Goal: Task Accomplishment & Management: Manage account settings

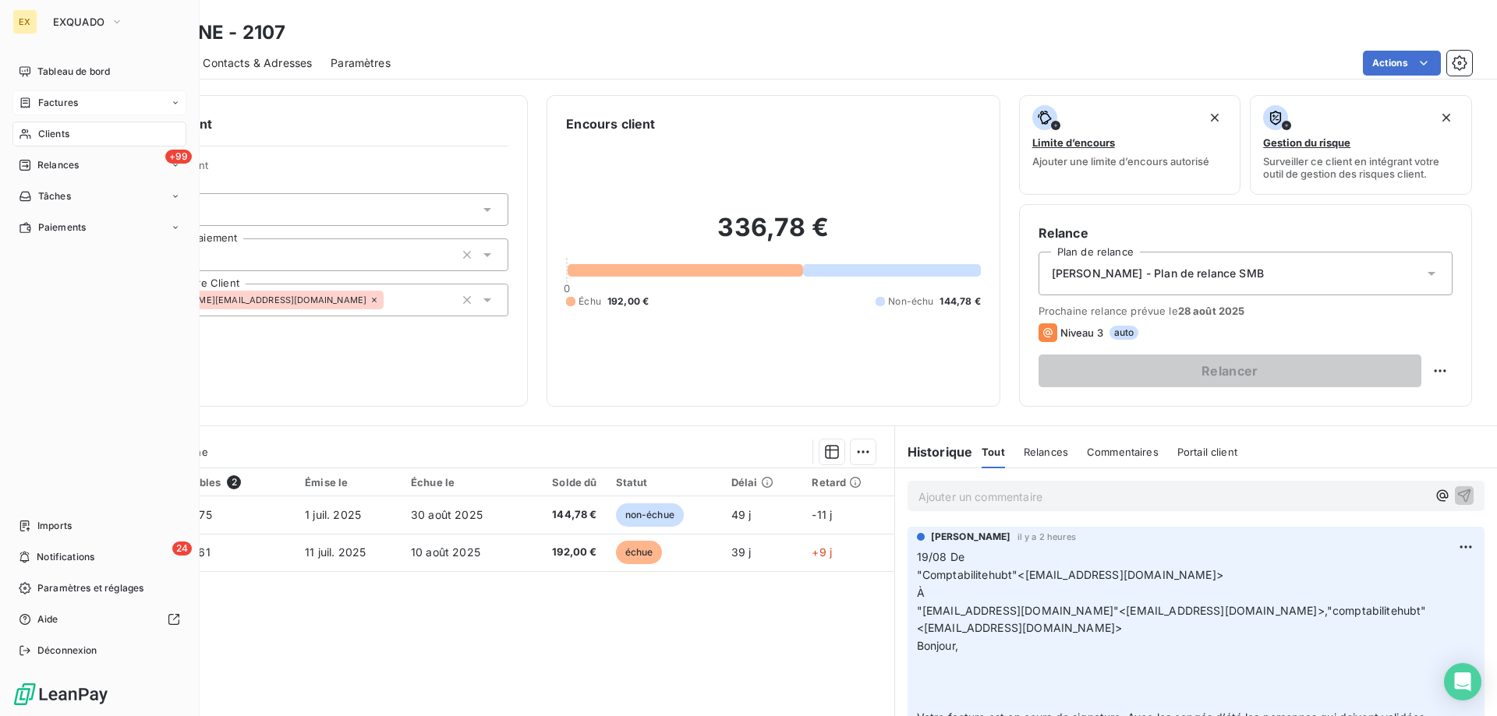
click at [37, 108] on div "Factures" at bounding box center [48, 103] width 59 height 14
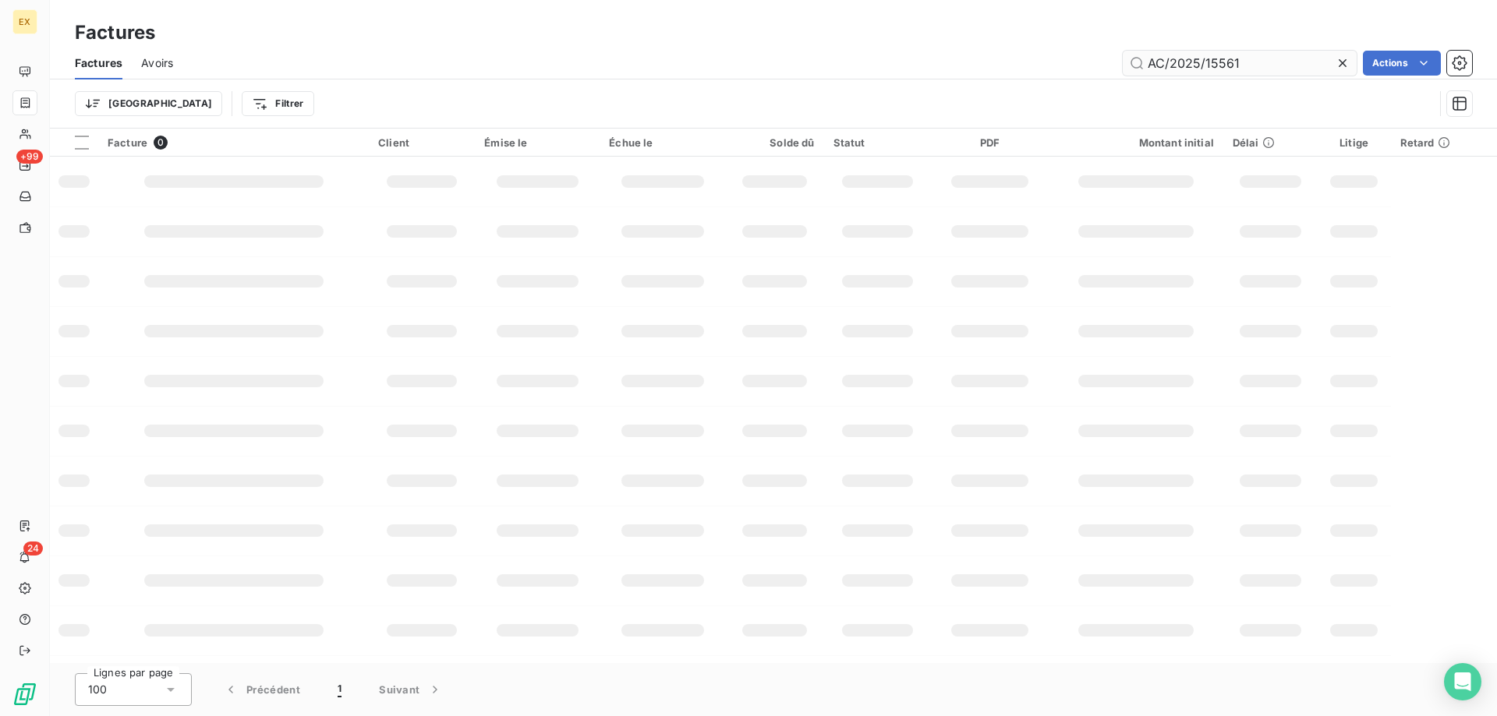
drag, startPoint x: 1172, startPoint y: 63, endPoint x: 1123, endPoint y: 63, distance: 49.1
click at [1123, 63] on input "AC/2025/15561" at bounding box center [1240, 63] width 234 height 25
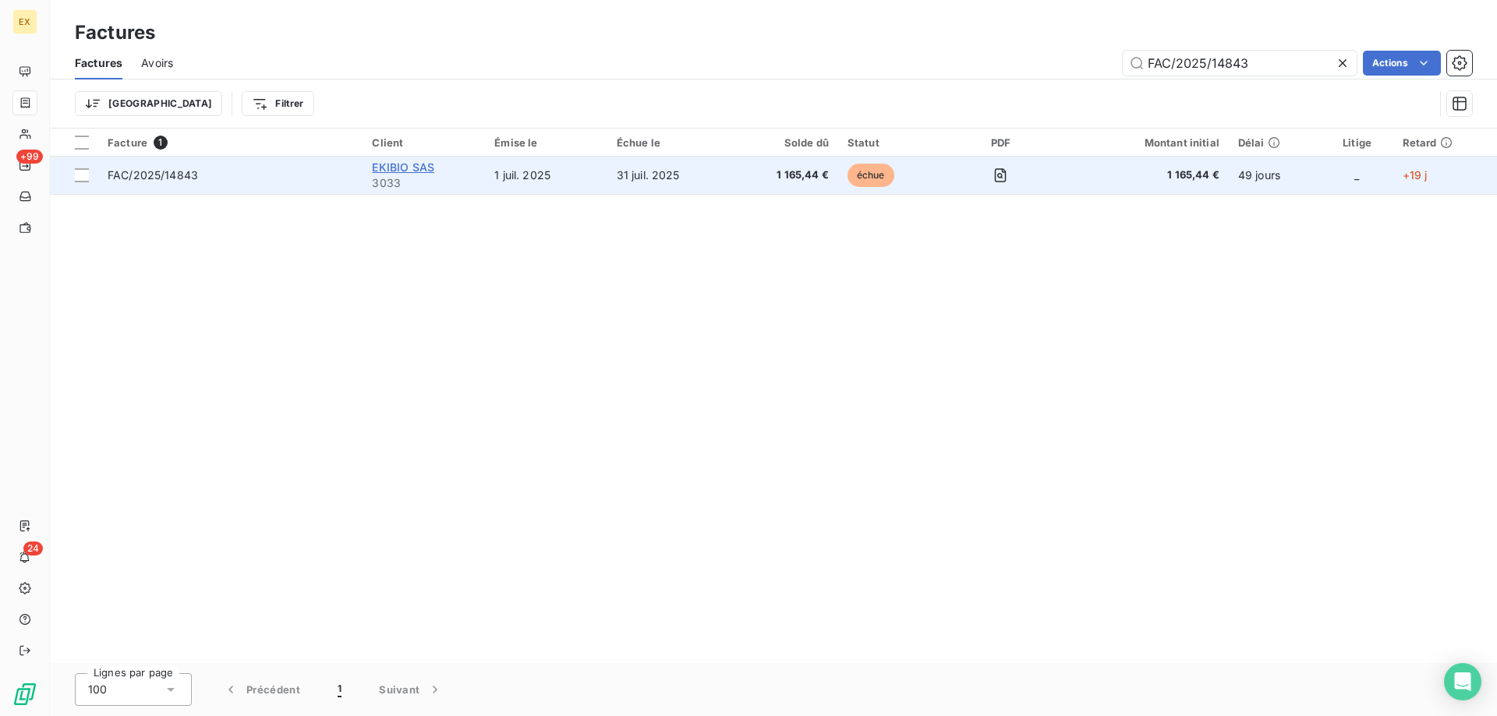
type input "FAC/2025/14843"
click at [391, 167] on span "EKIBIO SAS" at bounding box center [403, 167] width 62 height 13
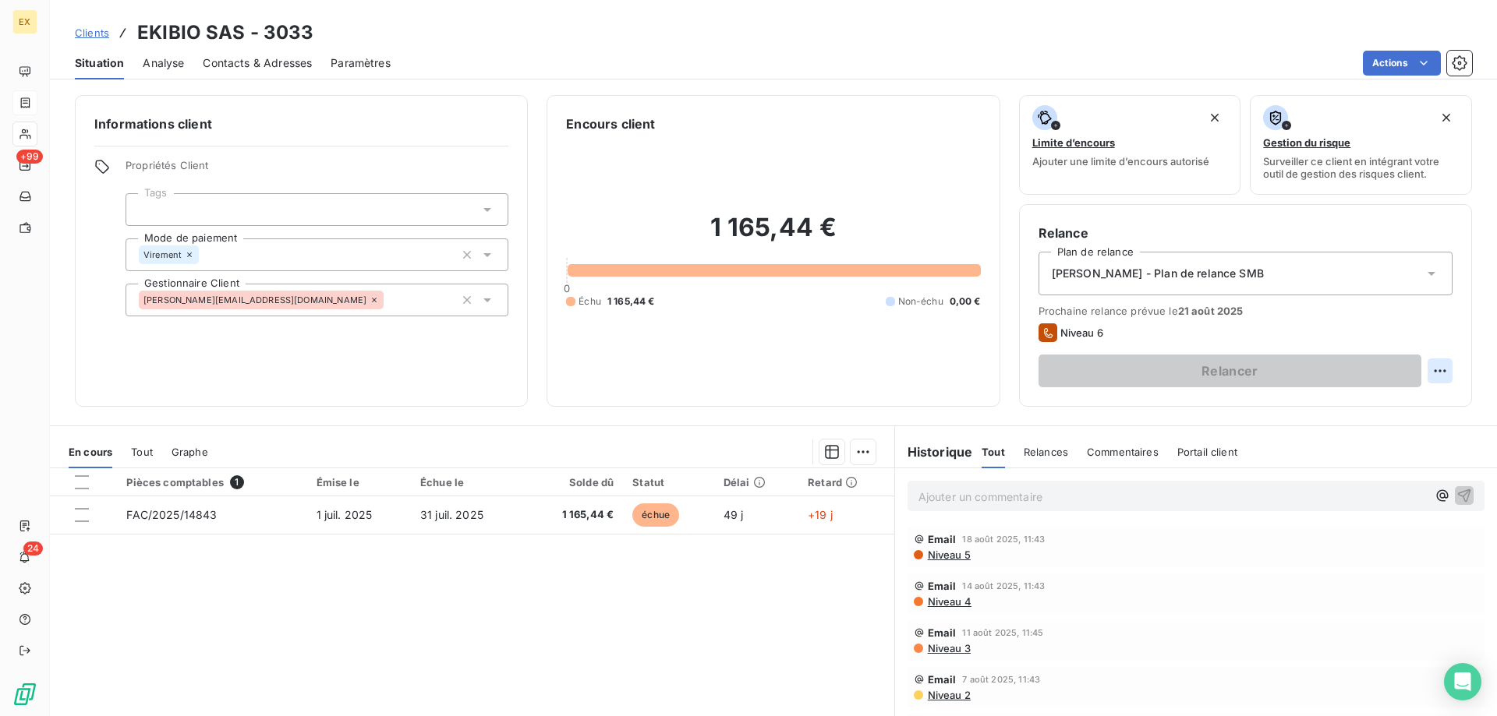
click at [1426, 375] on html "EX +99 24 Clients EKIBIO SAS - 3033 Situation Analyse Contacts & Adresses Param…" at bounding box center [748, 358] width 1497 height 716
click at [1372, 416] on div "Replanifier cette action" at bounding box center [1364, 405] width 140 height 25
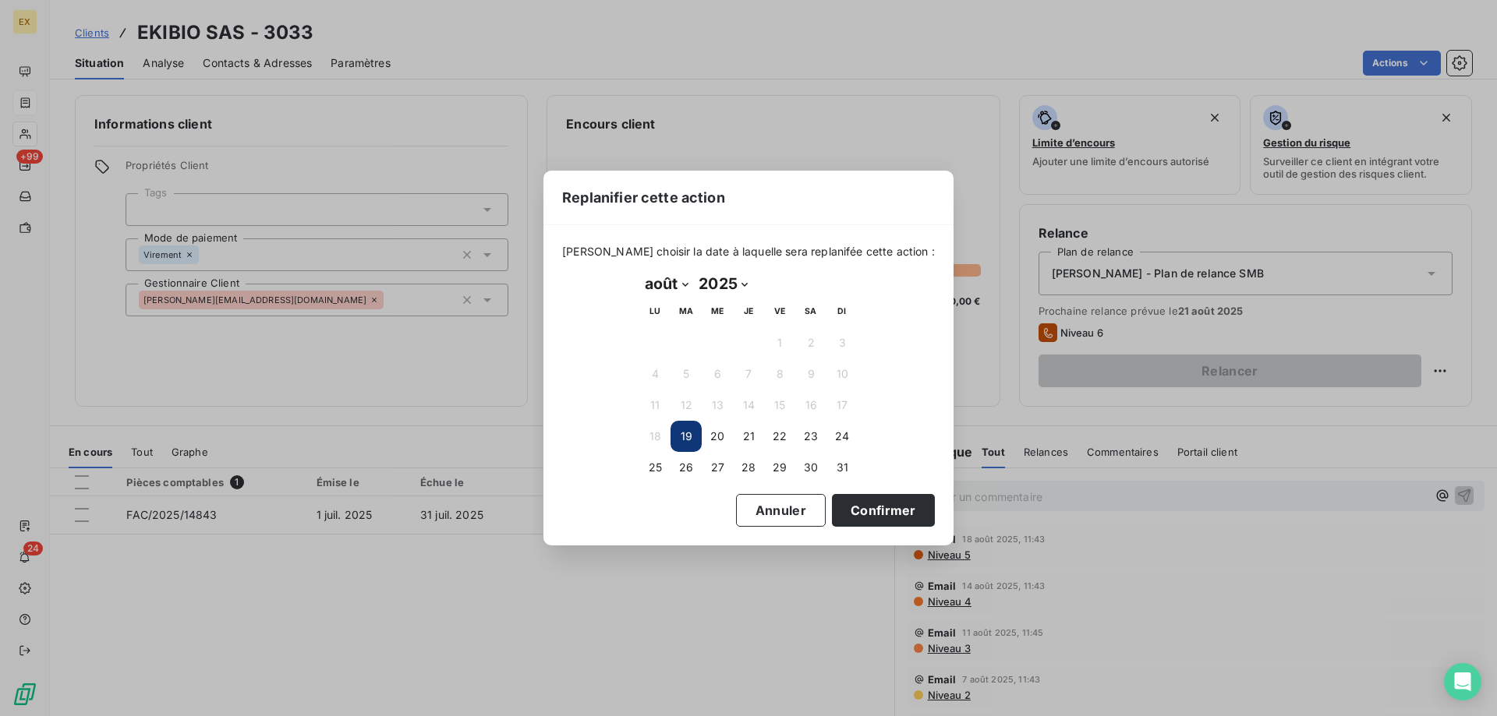
click at [677, 288] on select "janvier février mars avril mai juin juillet août septembre octobre novembre déc…" at bounding box center [666, 283] width 54 height 25
select select "8"
click at [639, 271] on select "janvier février mars avril mai juin juillet août septembre octobre novembre déc…" at bounding box center [666, 283] width 54 height 25
click at [709, 340] on button "3" at bounding box center [717, 342] width 31 height 31
click at [858, 511] on button "Confirmer" at bounding box center [883, 510] width 103 height 33
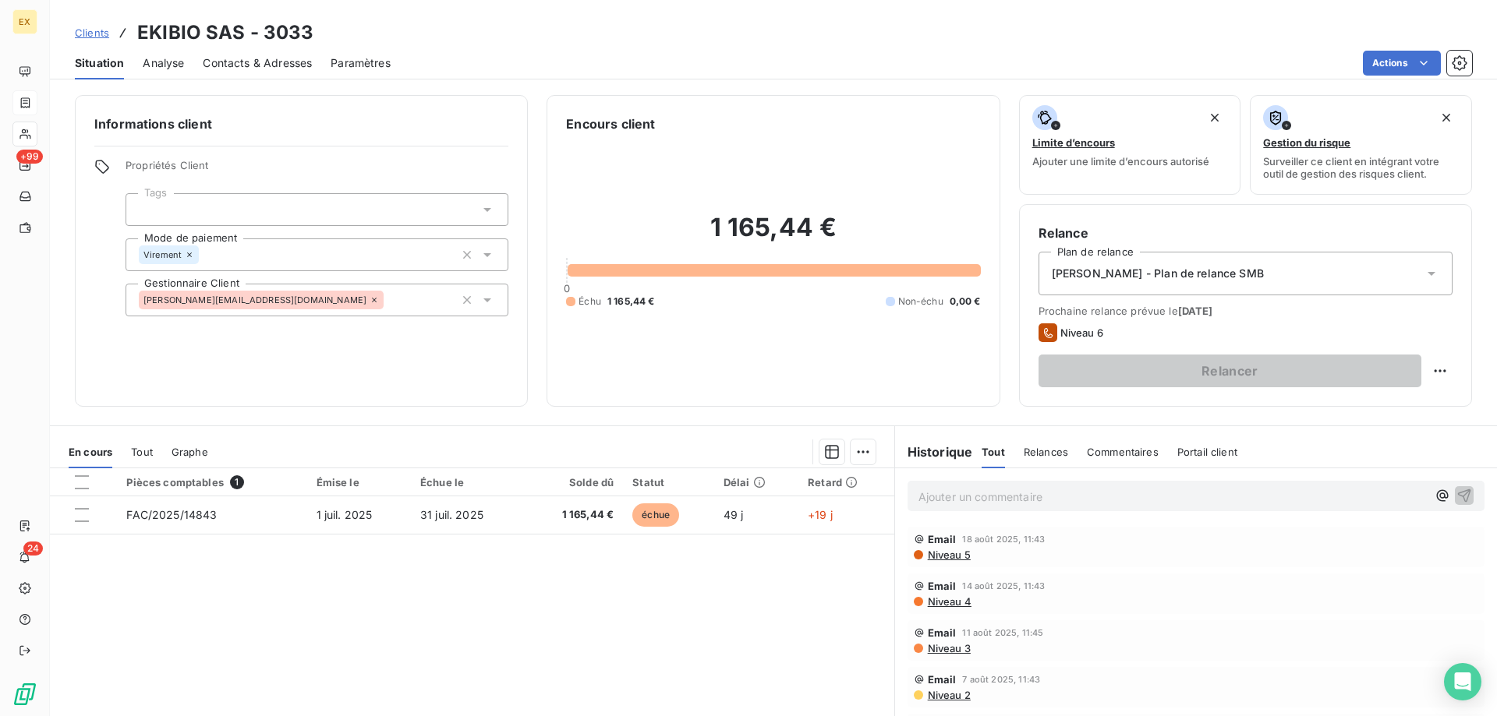
click at [1081, 491] on p "Ajouter un commentaire ﻿" at bounding box center [1172, 496] width 508 height 19
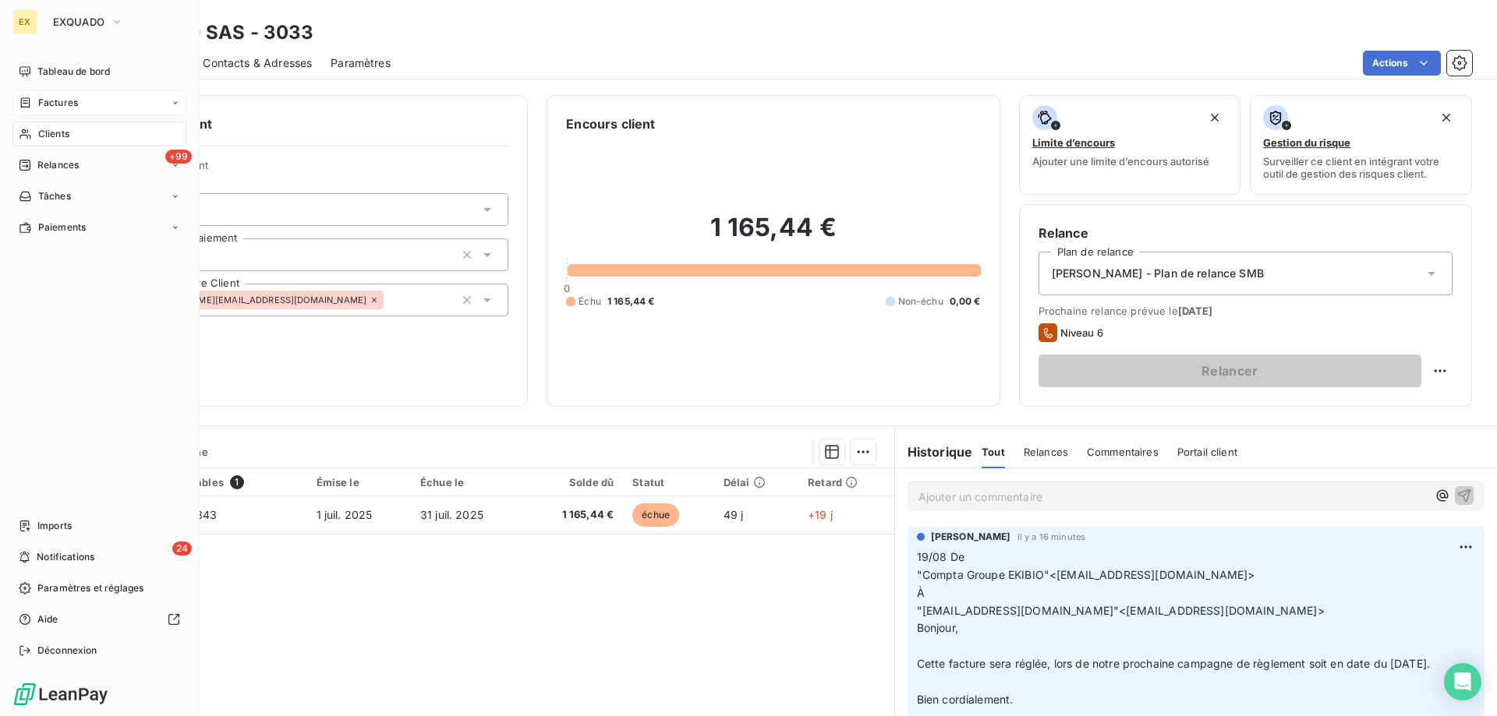
click at [30, 112] on div "Factures" at bounding box center [99, 102] width 174 height 25
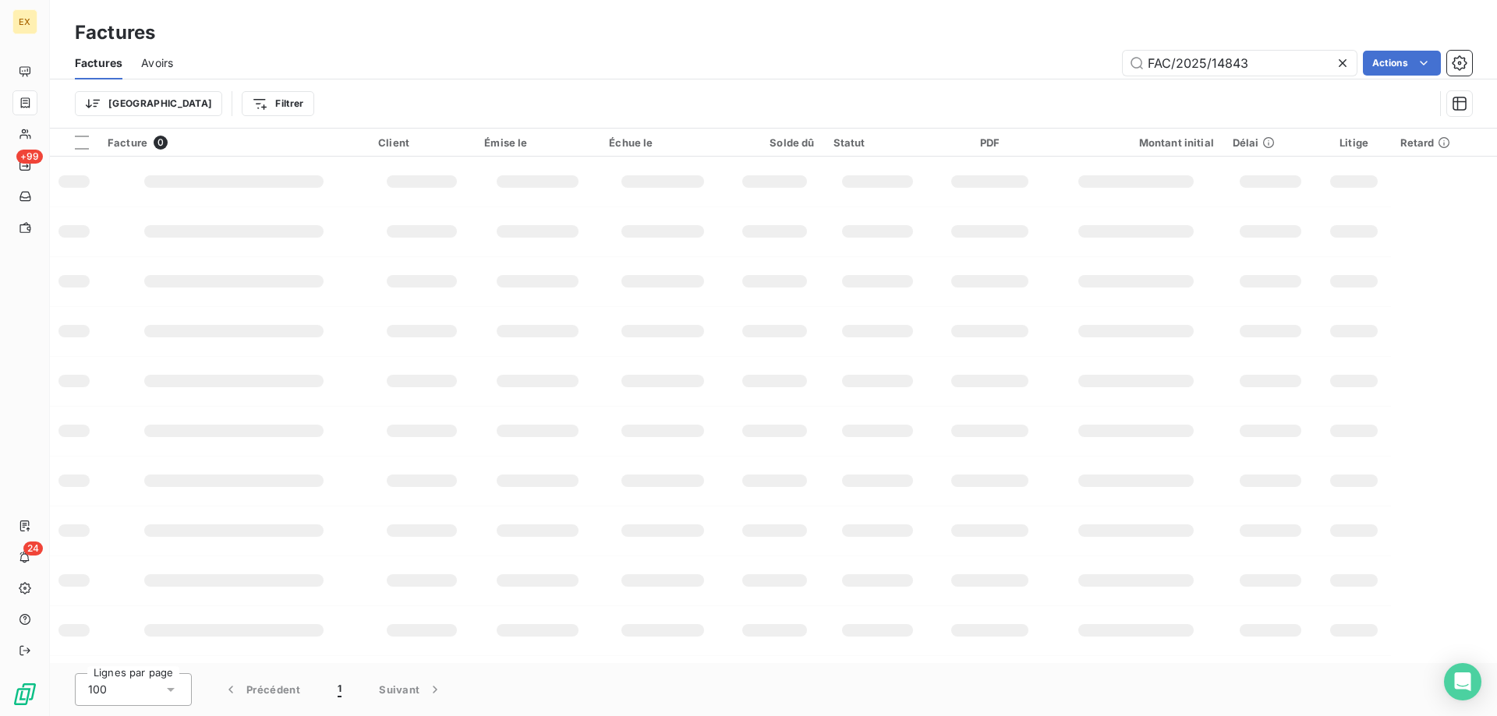
drag, startPoint x: 1263, startPoint y: 58, endPoint x: 1045, endPoint y: 52, distance: 217.6
click at [1045, 52] on div "FAC/2025/14843 Actions" at bounding box center [832, 63] width 1280 height 25
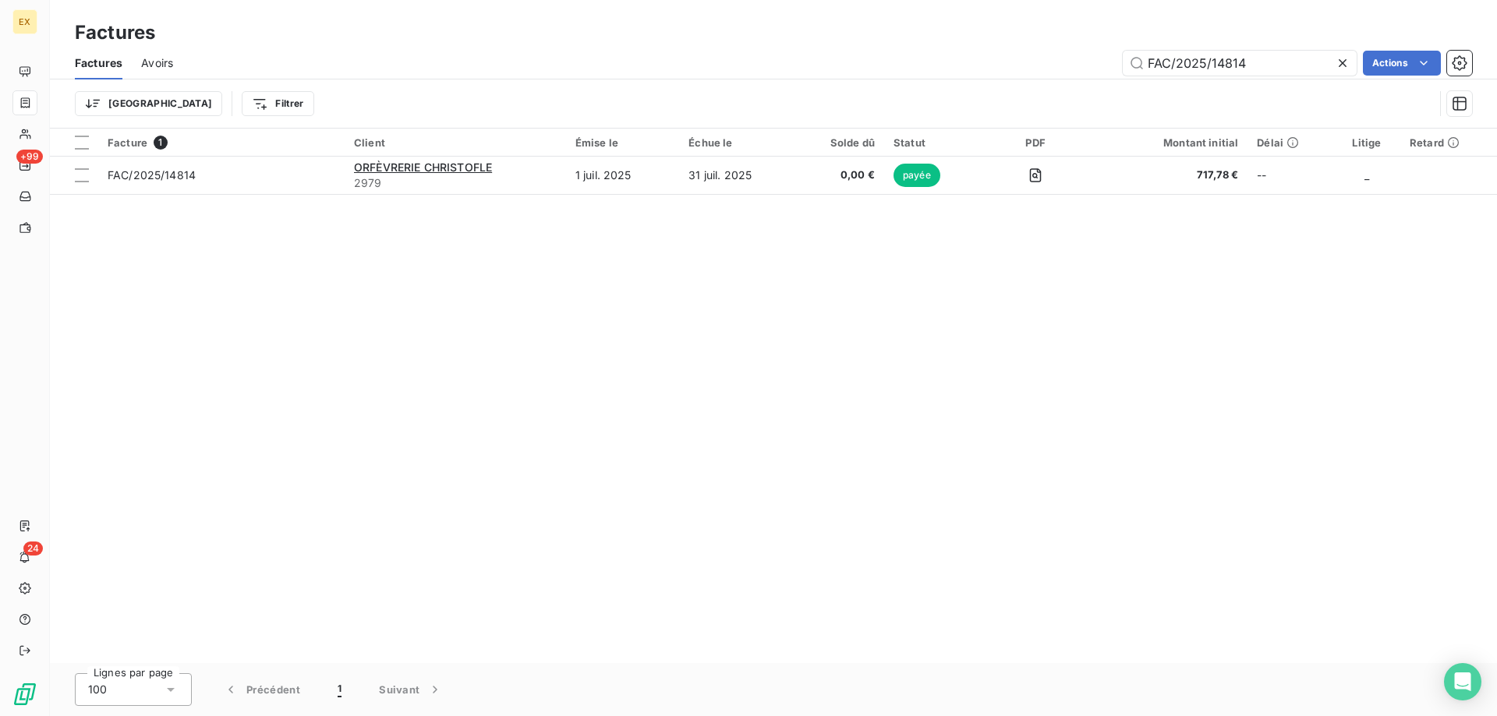
type input "FAC/2025/14814"
